Goal: Transaction & Acquisition: Download file/media

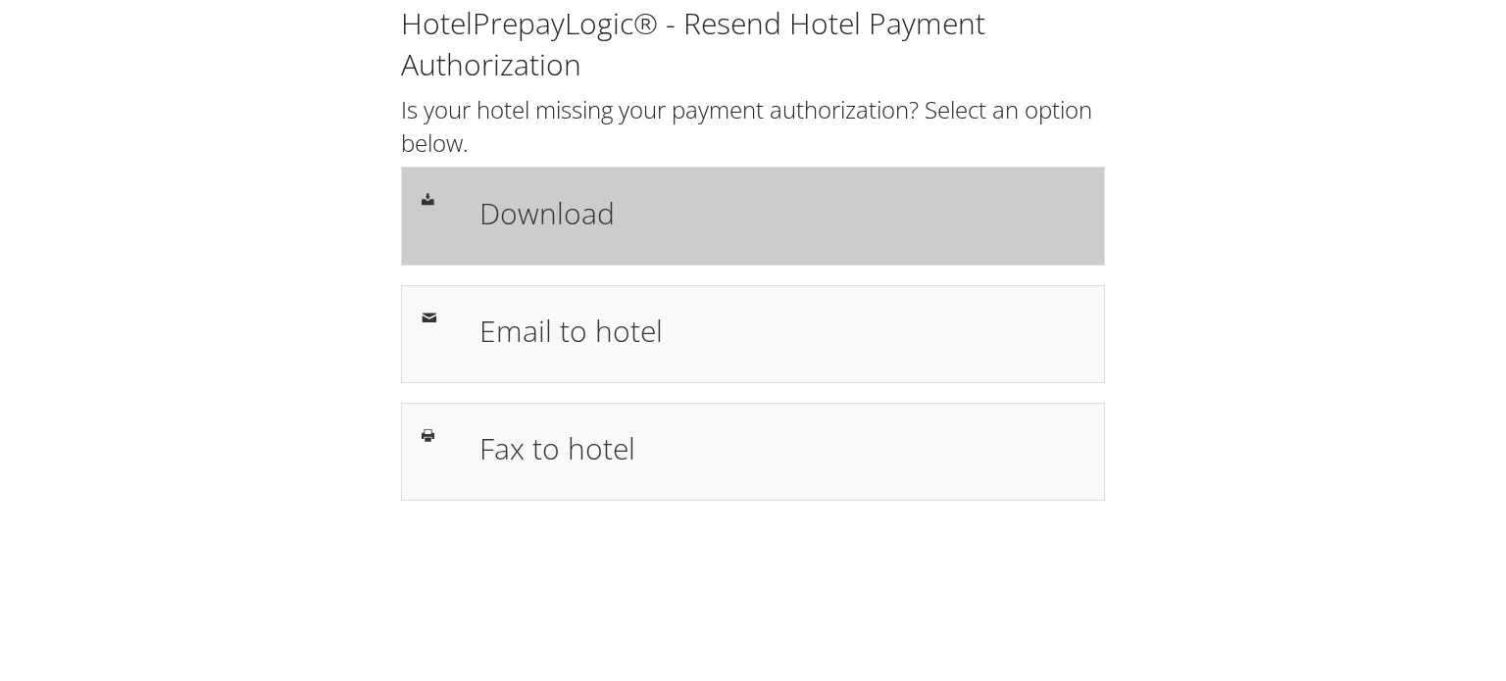
drag, startPoint x: 0, startPoint y: 0, endPoint x: 551, endPoint y: 225, distance: 595.3
click at [551, 225] on h1 "Download" at bounding box center [781, 213] width 605 height 44
click at [561, 224] on h1 "Download" at bounding box center [781, 213] width 605 height 44
click at [906, 233] on h1 "Download" at bounding box center [781, 213] width 605 height 44
